Goal: Task Accomplishment & Management: Manage account settings

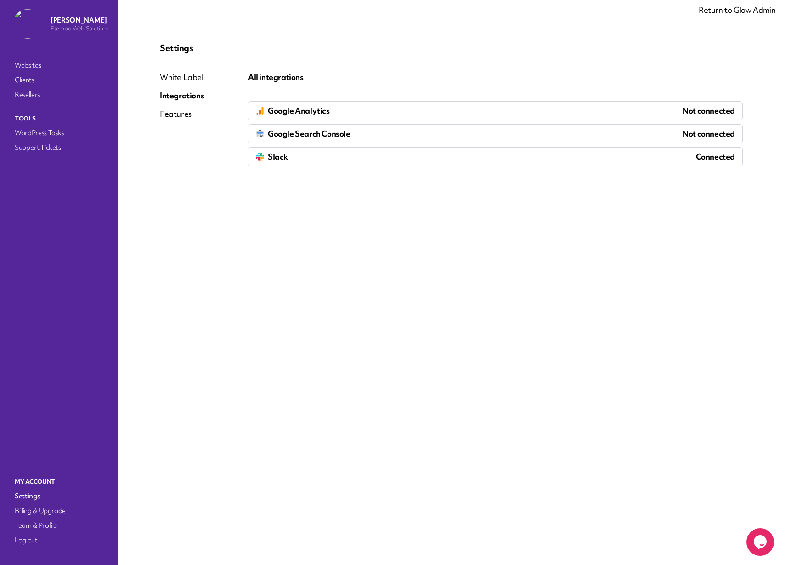
click at [340, 111] on div "Google Analytics Not connected" at bounding box center [495, 110] width 495 height 19
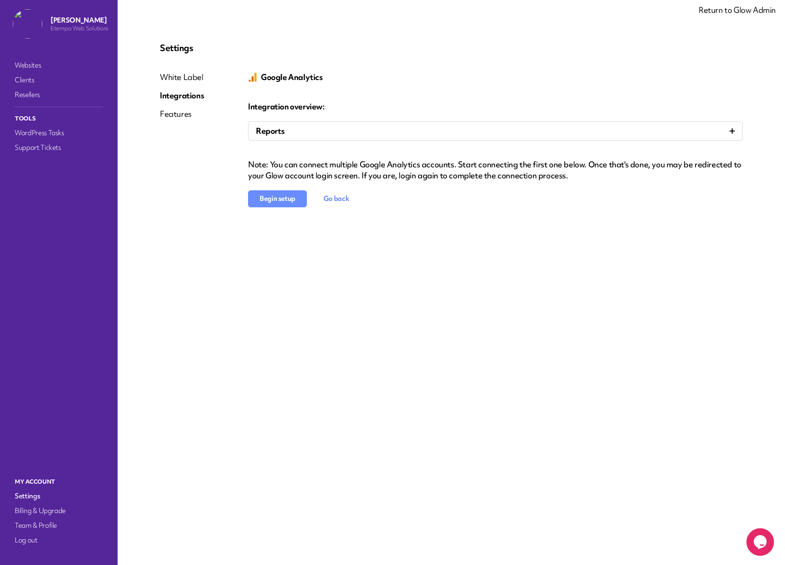
click at [272, 197] on button "Begin setup" at bounding box center [277, 198] width 59 height 17
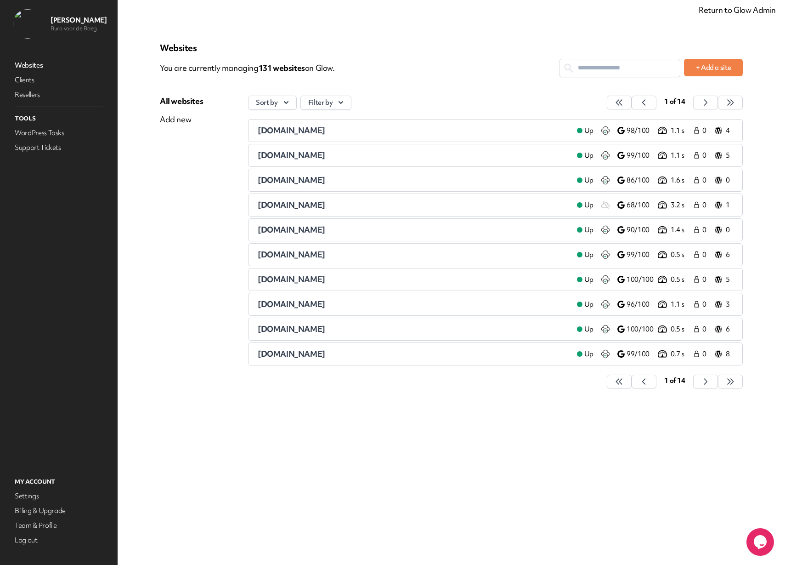
click at [29, 498] on link "Settings" at bounding box center [59, 495] width 92 height 13
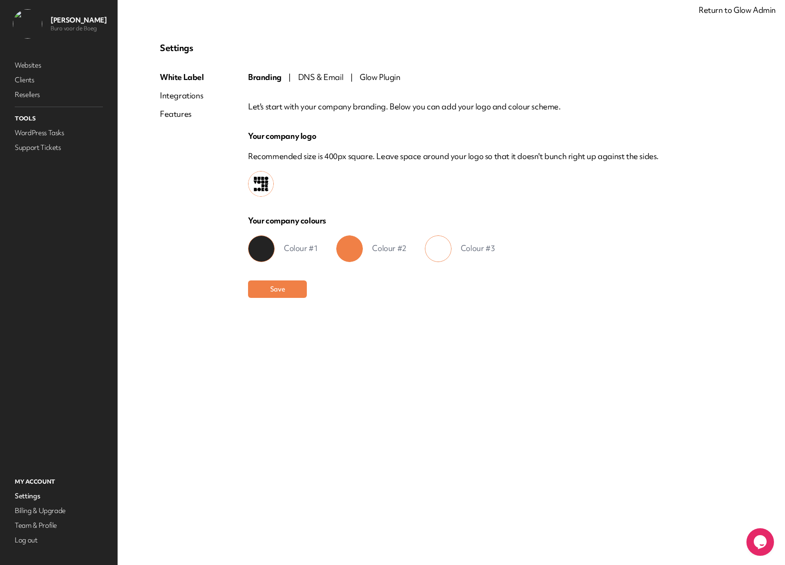
click at [183, 96] on div "Integrations" at bounding box center [182, 95] width 44 height 11
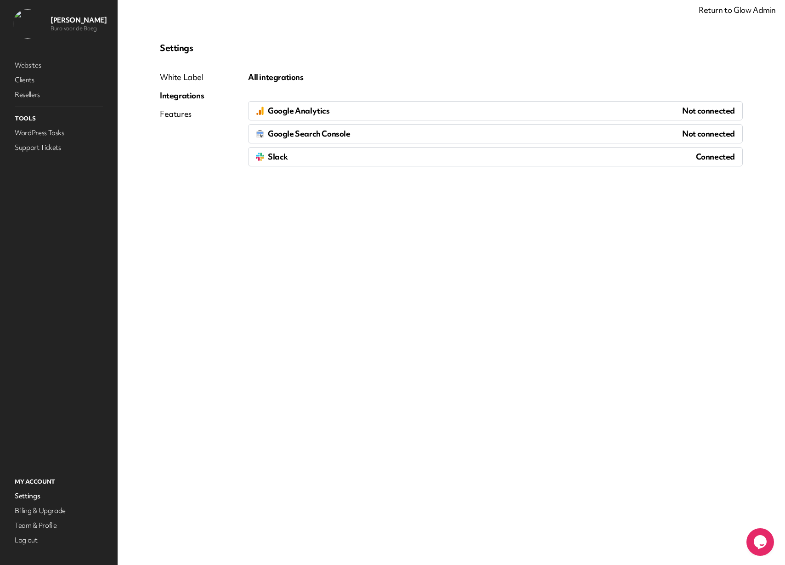
click at [274, 154] on span "Slack" at bounding box center [278, 156] width 20 height 11
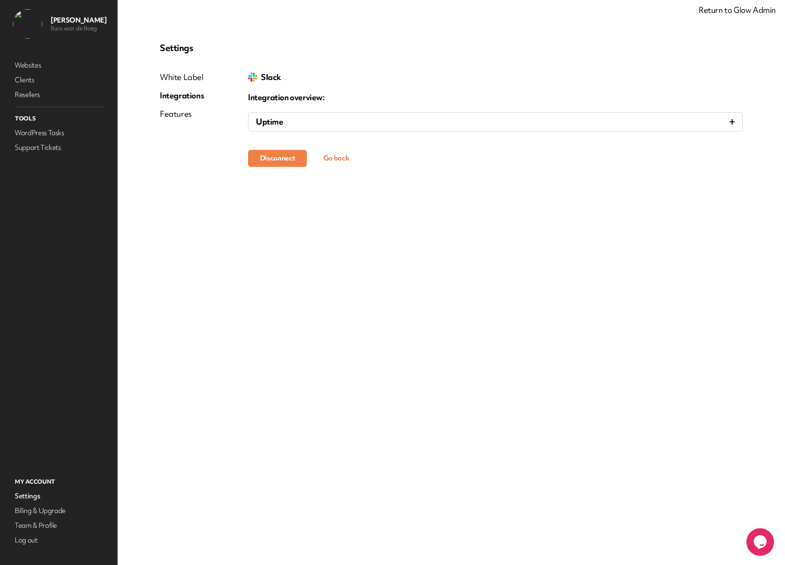
click at [303, 124] on div "Uptime" at bounding box center [495, 121] width 479 height 11
click at [337, 158] on button "Go back" at bounding box center [336, 158] width 44 height 17
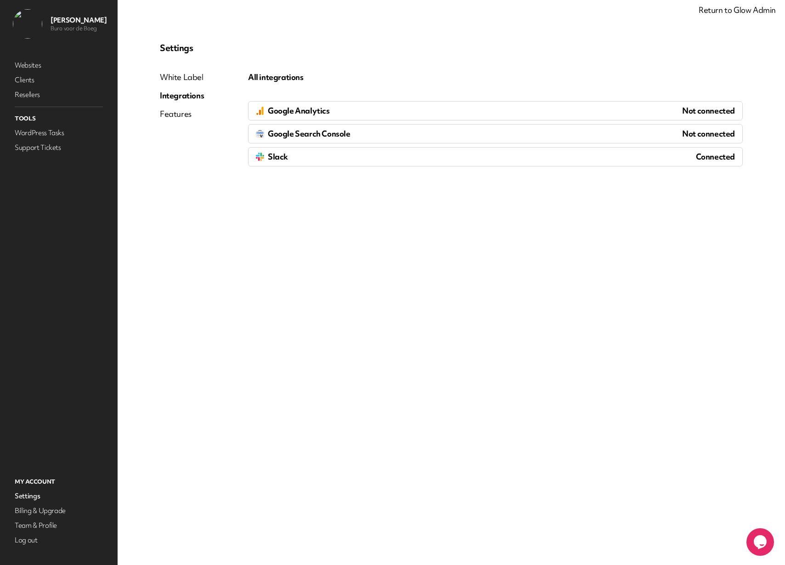
click at [391, 113] on div "Google Analytics Not connected" at bounding box center [495, 110] width 495 height 19
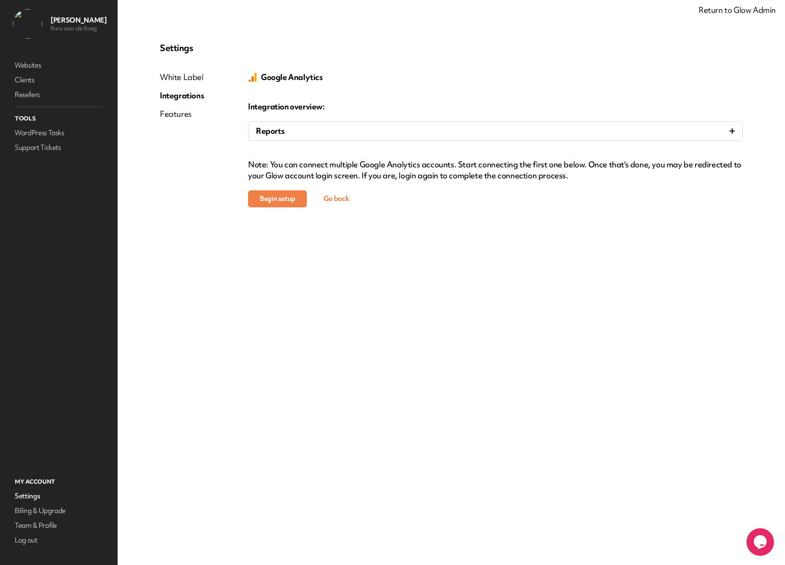
click at [405, 130] on div "Reports" at bounding box center [495, 130] width 479 height 11
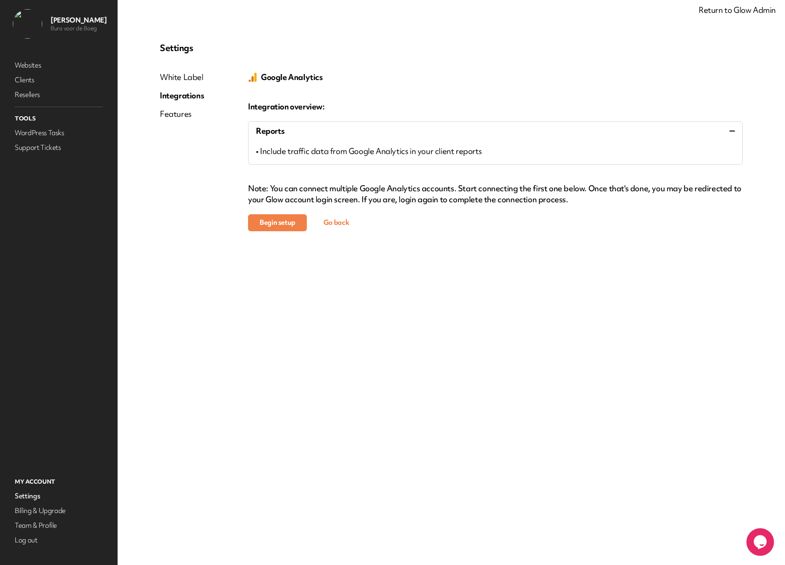
click at [404, 130] on div "Reports" at bounding box center [495, 130] width 479 height 11
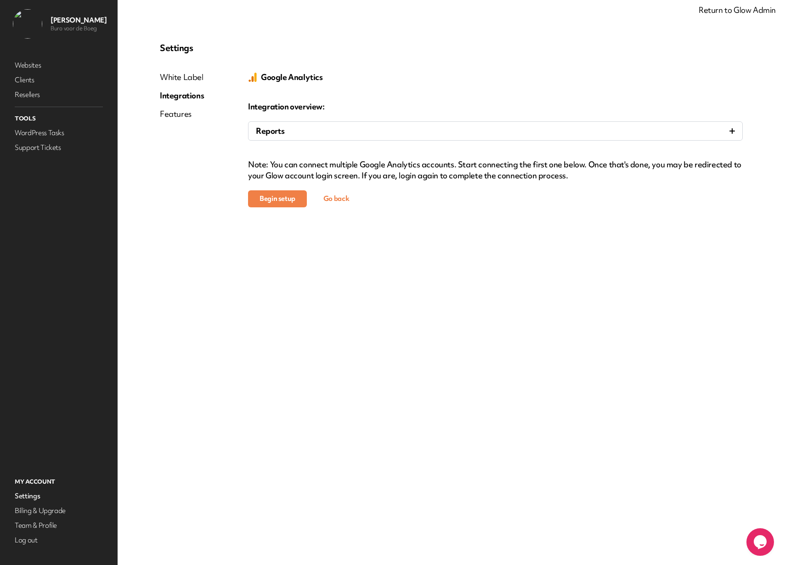
click at [186, 94] on div "Integrations" at bounding box center [182, 95] width 44 height 11
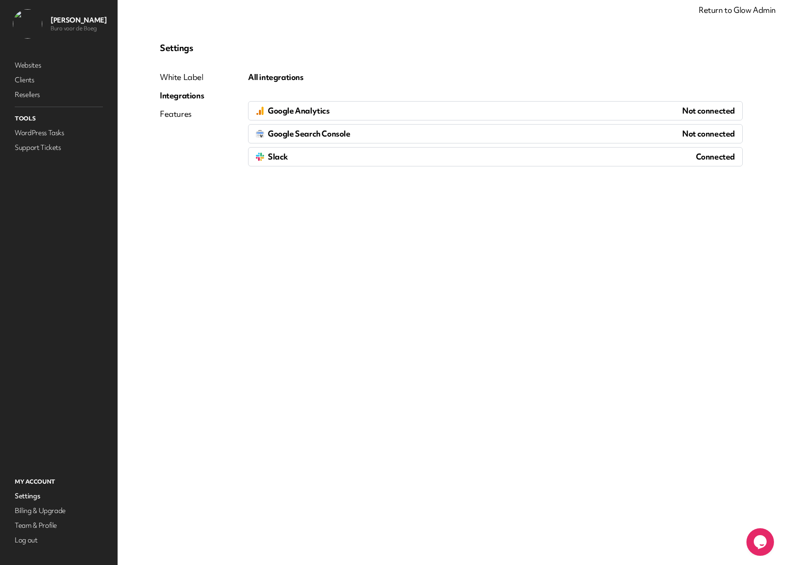
click at [460, 113] on div "Google Analytics Not connected" at bounding box center [495, 110] width 495 height 19
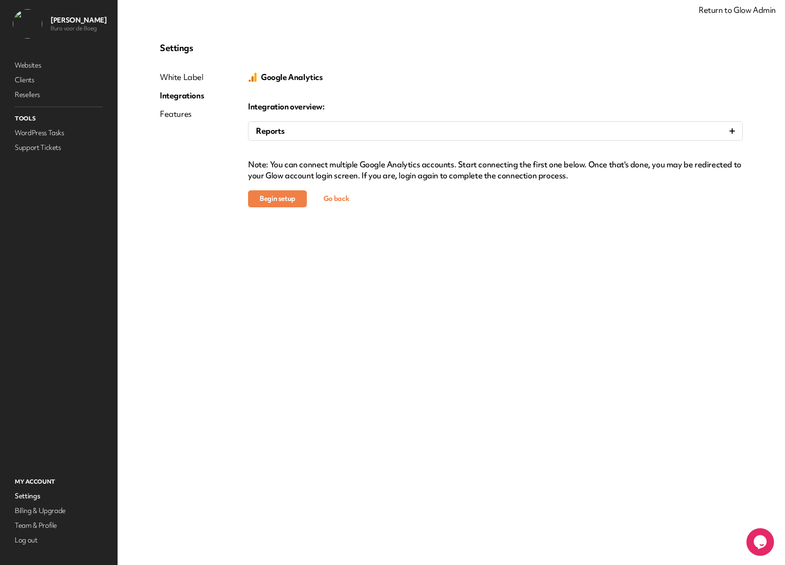
click at [339, 199] on button "Go back" at bounding box center [336, 198] width 44 height 17
